Goal: Task Accomplishment & Management: Use online tool/utility

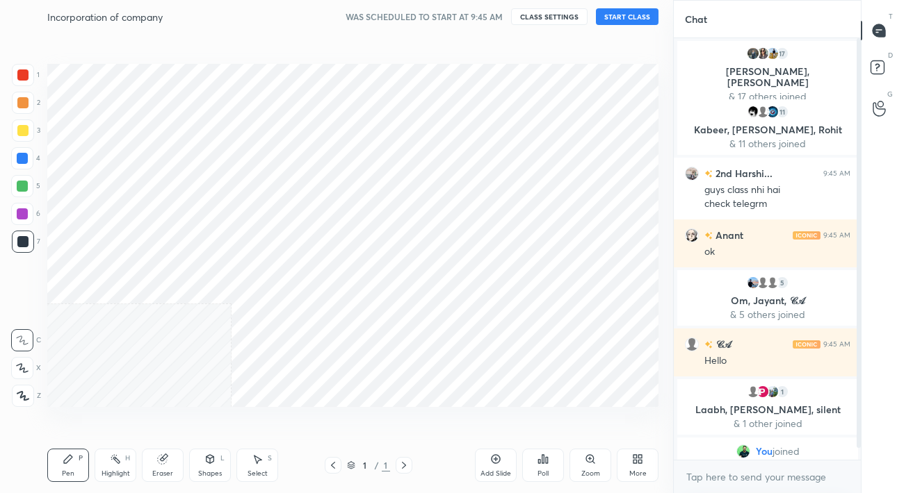
scroll to position [69095, 68883]
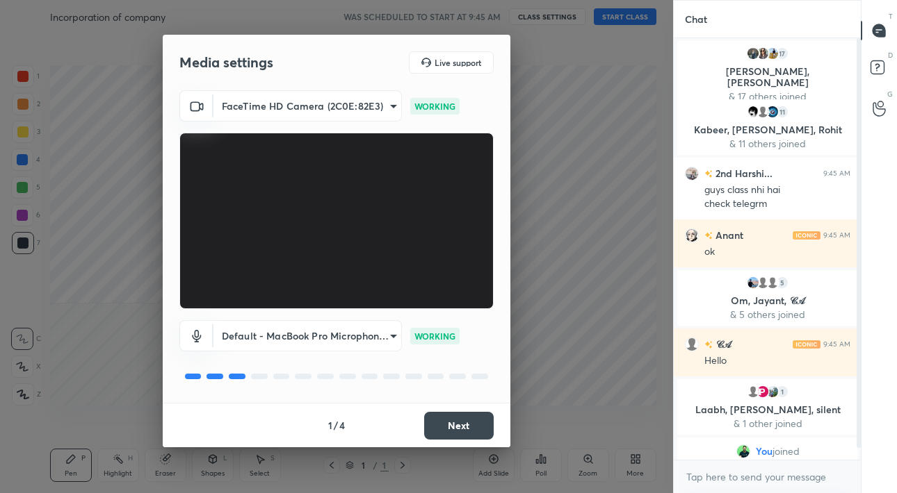
click at [480, 443] on div "1 / 4 Next" at bounding box center [336, 425] width 347 height 44
click at [480, 423] on button "Next" at bounding box center [458, 426] width 69 height 28
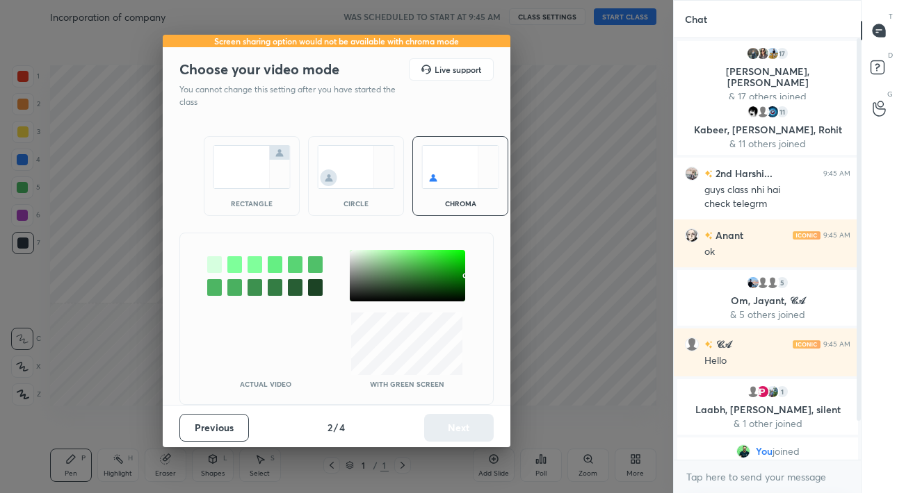
click at [353, 207] on div "circle" at bounding box center [356, 203] width 56 height 7
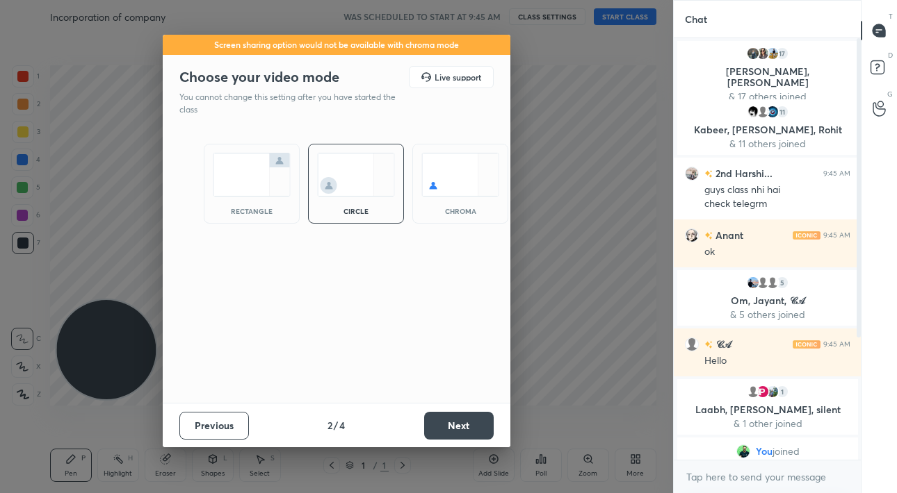
click at [481, 415] on button "Next" at bounding box center [458, 426] width 69 height 28
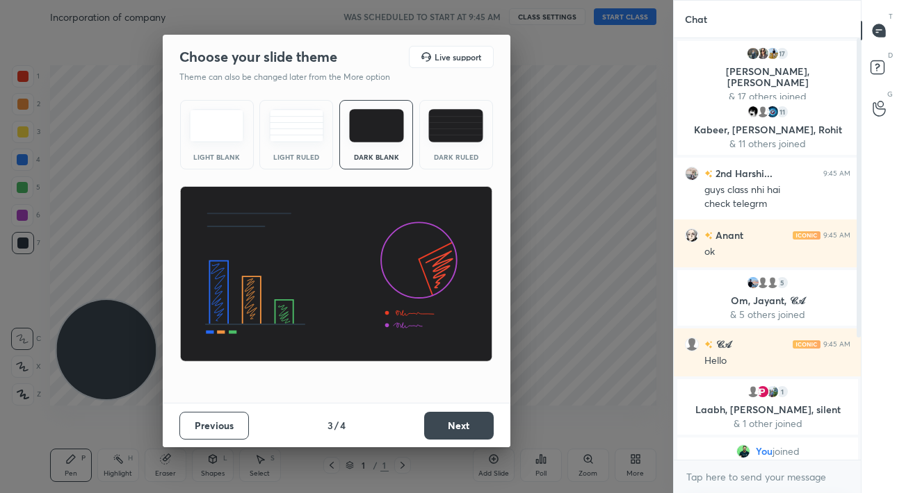
click at [481, 415] on button "Next" at bounding box center [458, 426] width 69 height 28
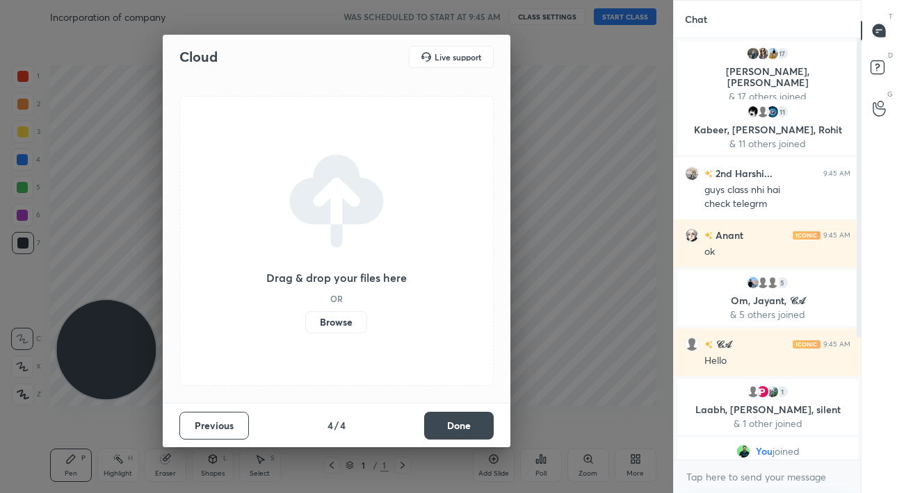
click at [481, 415] on button "Done" at bounding box center [458, 426] width 69 height 28
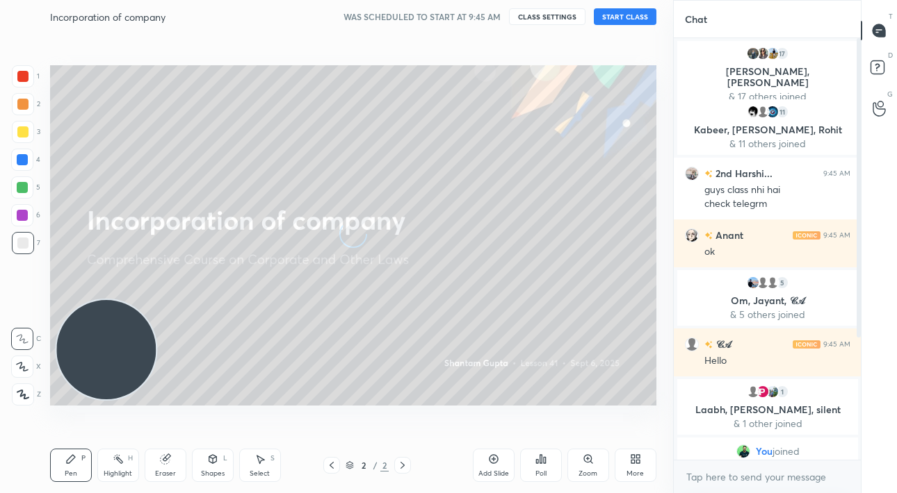
click at [622, 24] on button "START CLASS" at bounding box center [625, 16] width 63 height 17
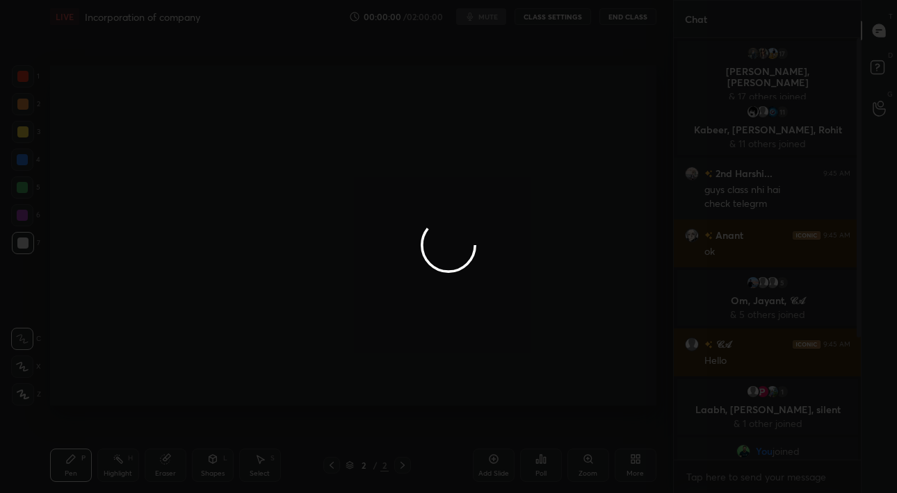
click at [626, 19] on div at bounding box center [448, 246] width 897 height 493
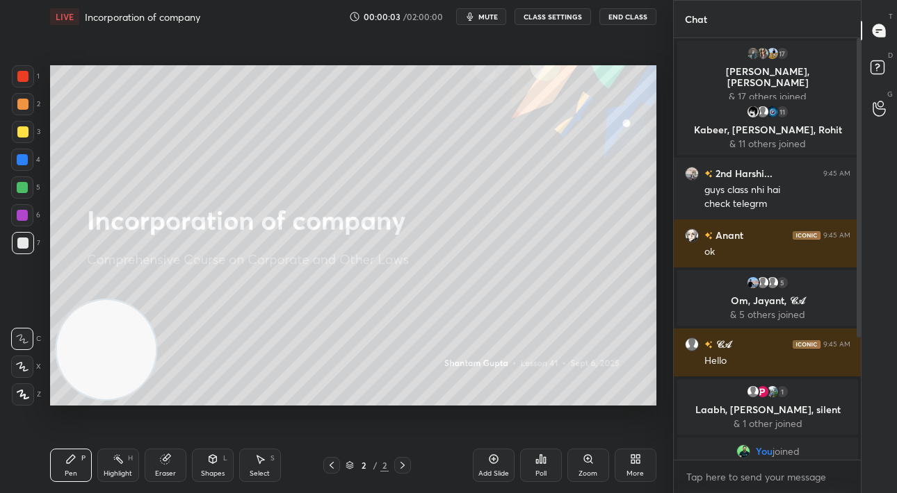
click at [626, 19] on button "End Class" at bounding box center [627, 16] width 57 height 17
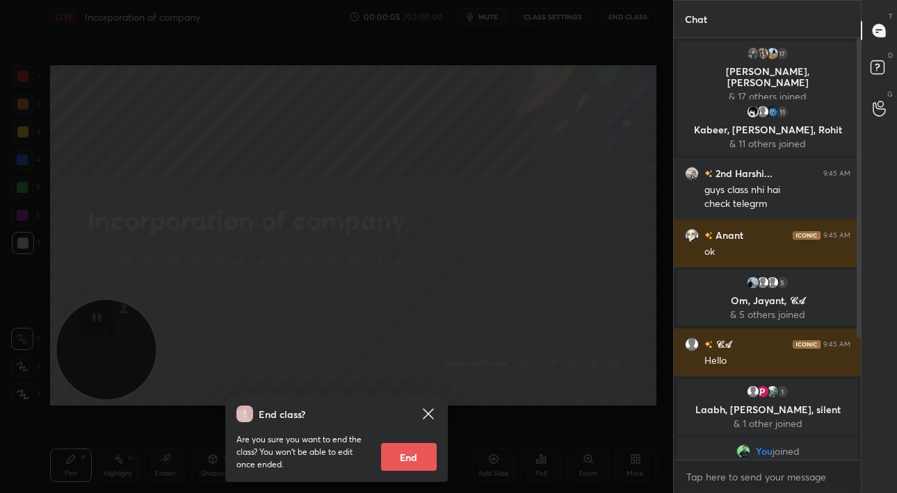
click at [418, 462] on button "End" at bounding box center [409, 457] width 56 height 28
type textarea "x"
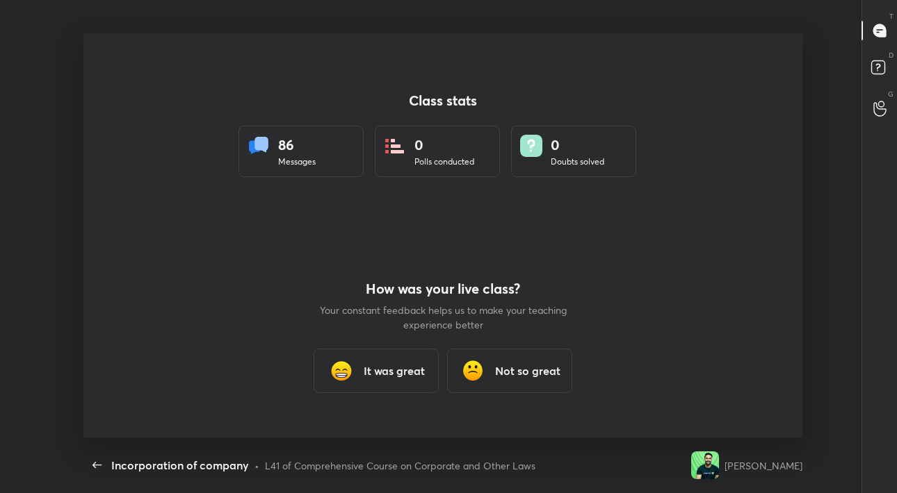
scroll to position [0, 0]
